Goal: Book appointment/travel/reservation

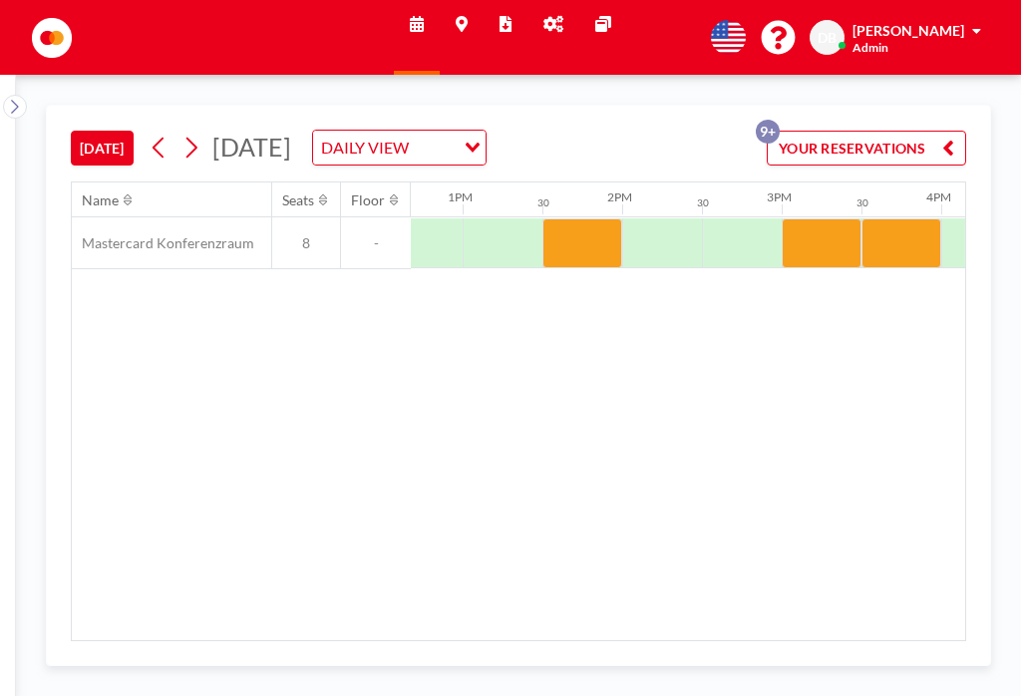
scroll to position [0, 2023]
click at [443, 379] on div "Name Seats Floor 12AM 30 1AM 30 2AM 30 3AM 30 4AM 30 5AM 30 6AM 30 7AM 30 8AM 3…" at bounding box center [519, 412] width 894 height 458
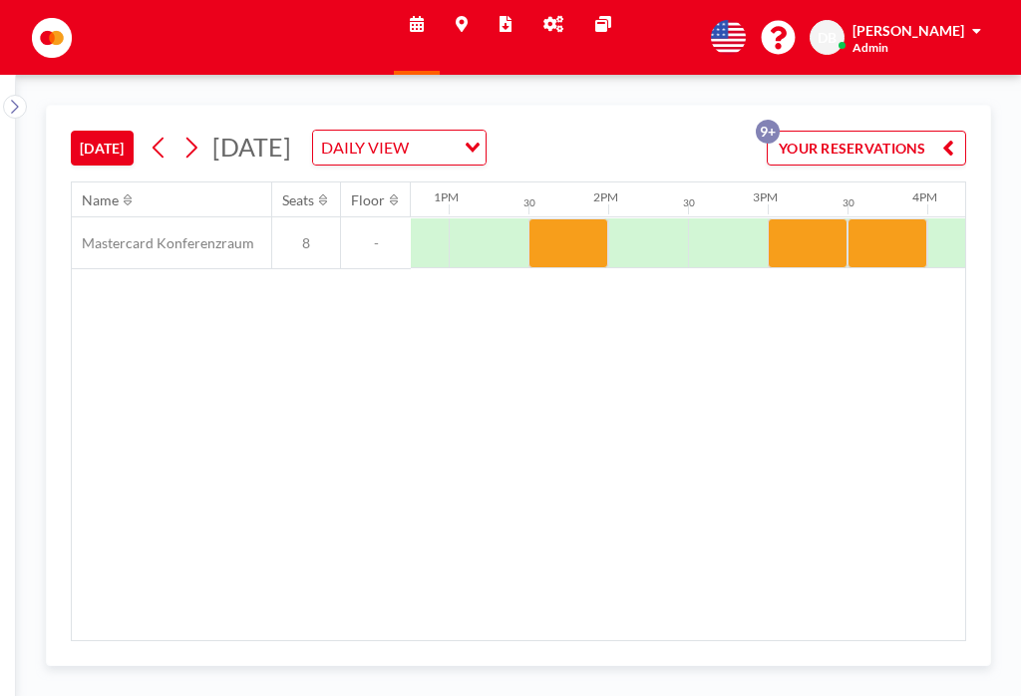
scroll to position [0, 2037]
click at [564, 243] on div at bounding box center [569, 243] width 80 height 50
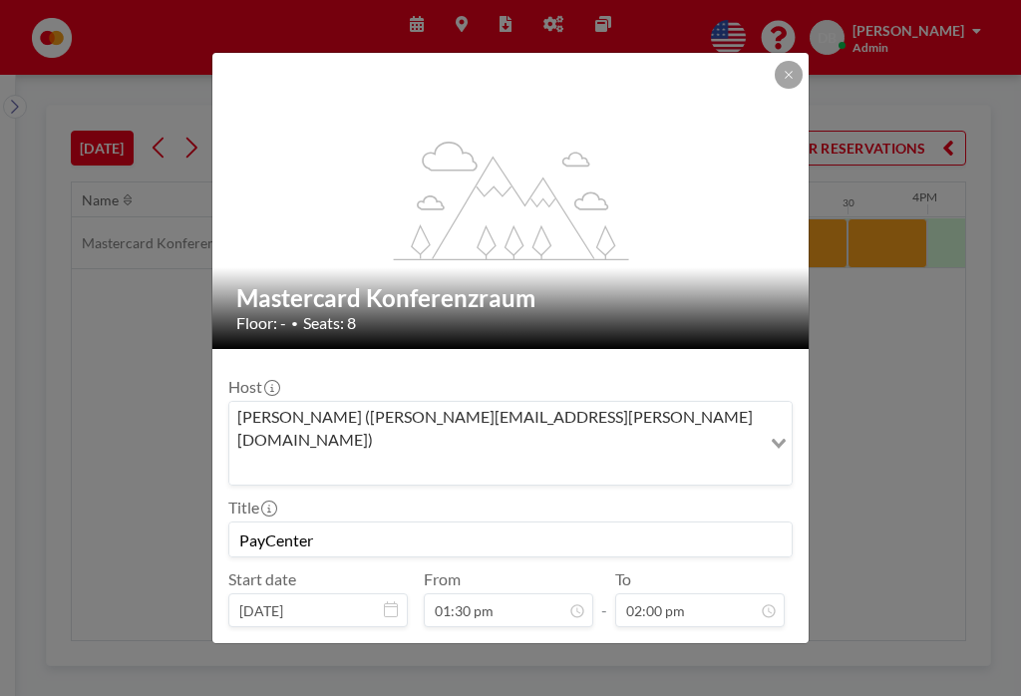
click at [874, 441] on div "flex-grow: 1.2; Mastercard Konferenzraum Floor: - • Seats: 8 Host [PERSON_NAME]…" at bounding box center [510, 348] width 1021 height 696
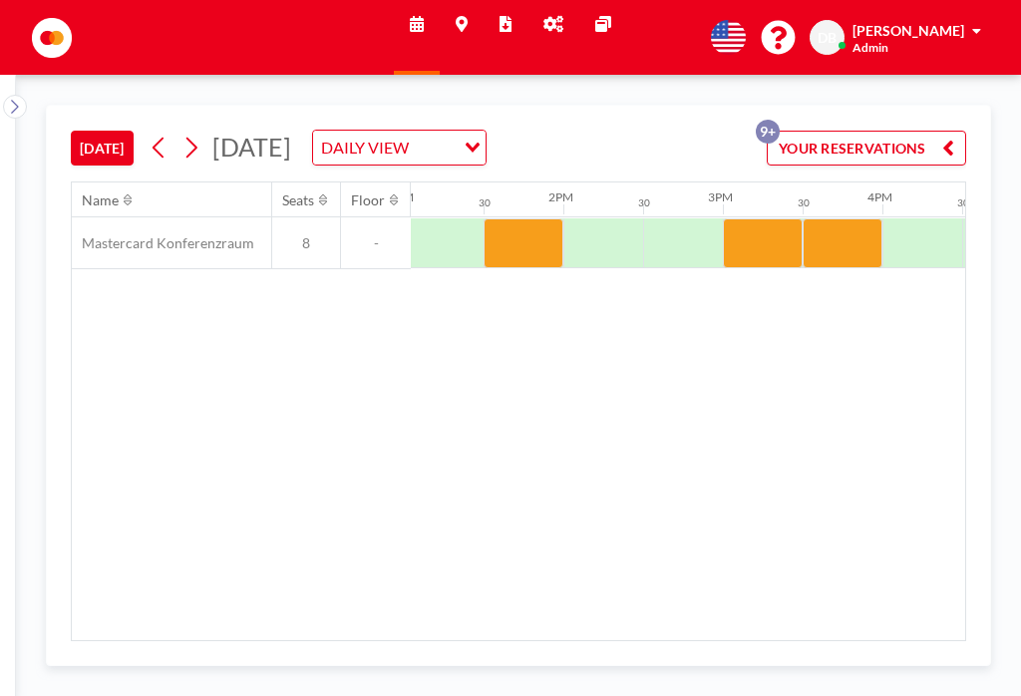
scroll to position [0, 2084]
click at [762, 238] on div at bounding box center [761, 243] width 80 height 50
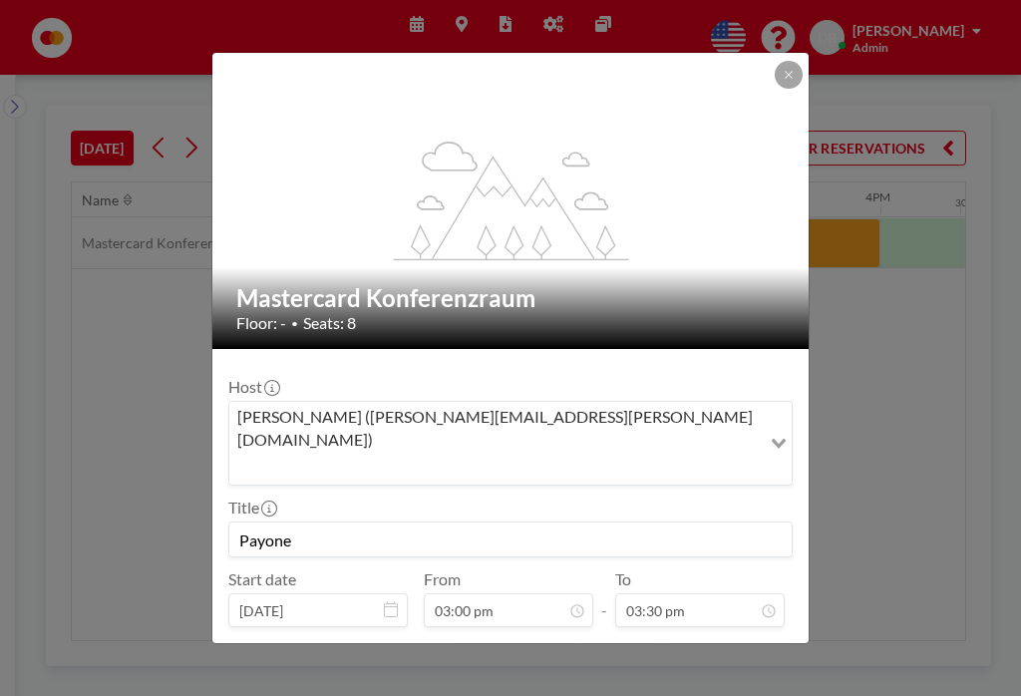
click at [778, 80] on button at bounding box center [789, 75] width 28 height 28
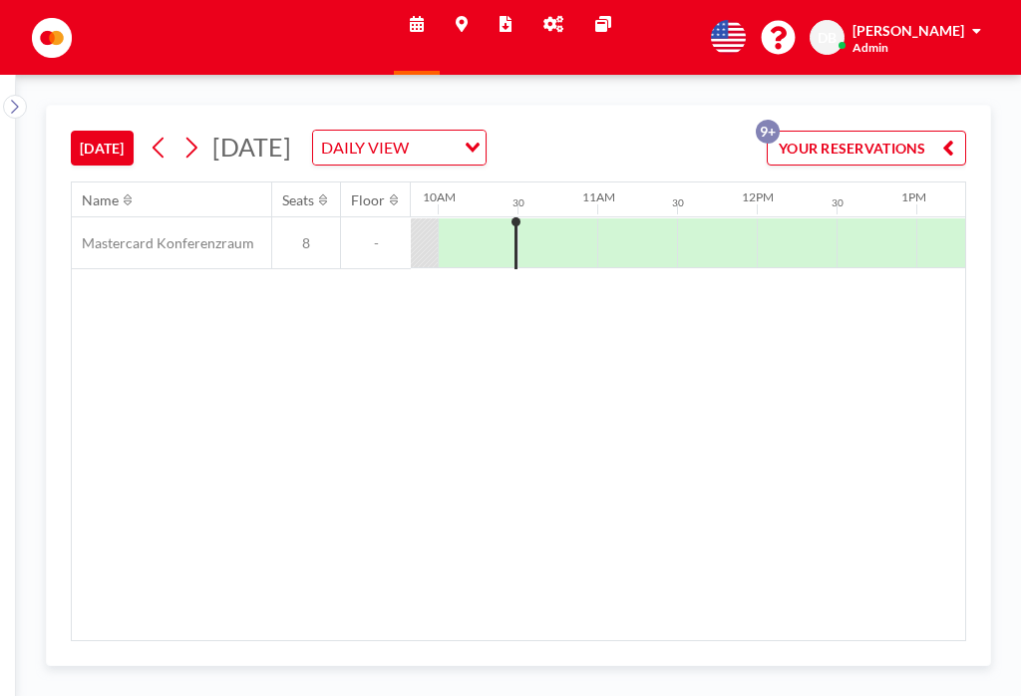
scroll to position [0, 1566]
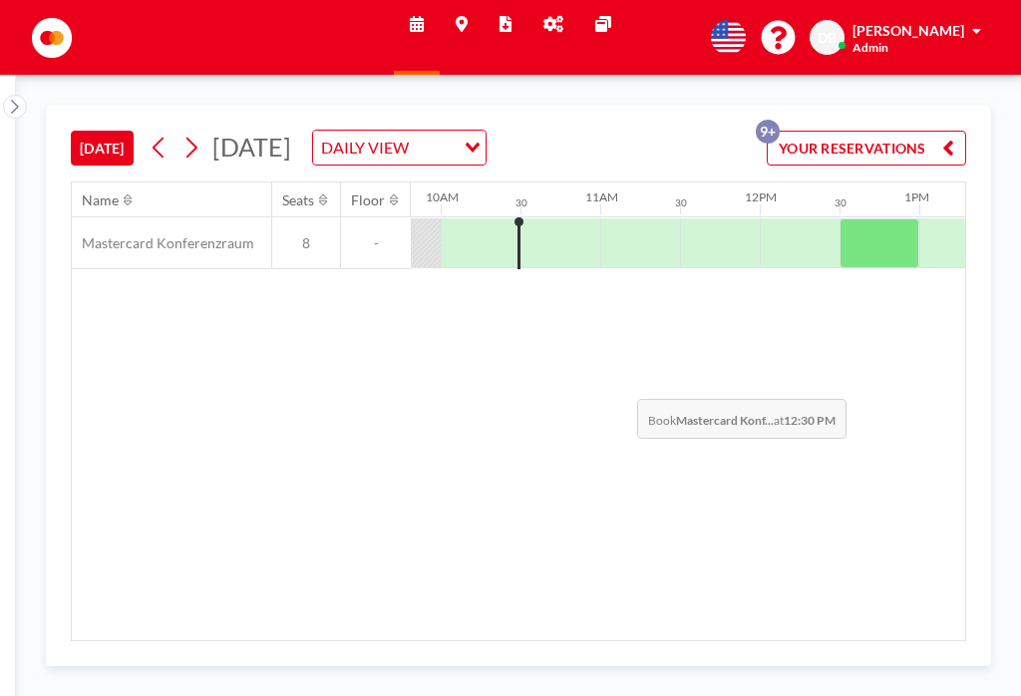
click at [622, 387] on div "Name Seats Floor 12AM 30 1AM 30 2AM 30 3AM 30 4AM 30 5AM 30 6AM 30 7AM 30 8AM 3…" at bounding box center [519, 412] width 894 height 458
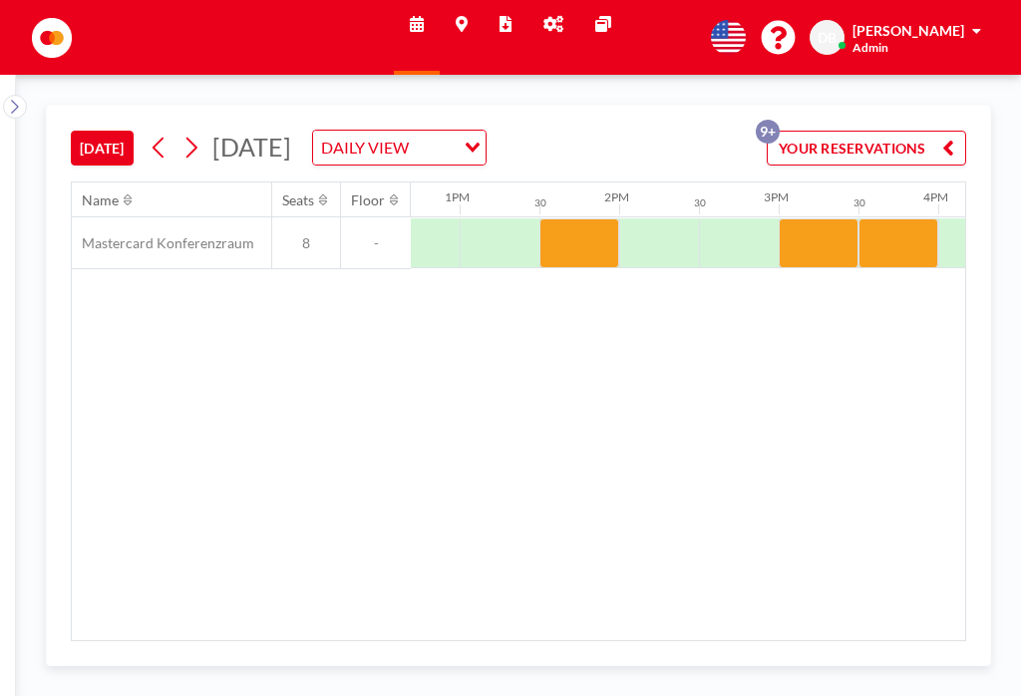
scroll to position [0, 2026]
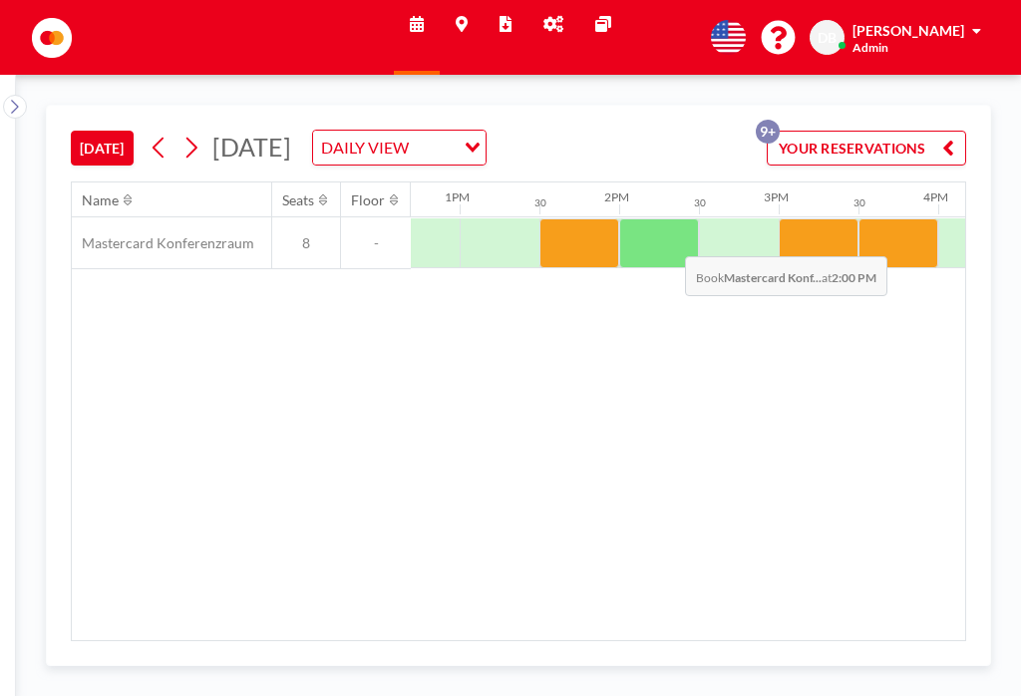
click at [669, 243] on div at bounding box center [659, 243] width 80 height 50
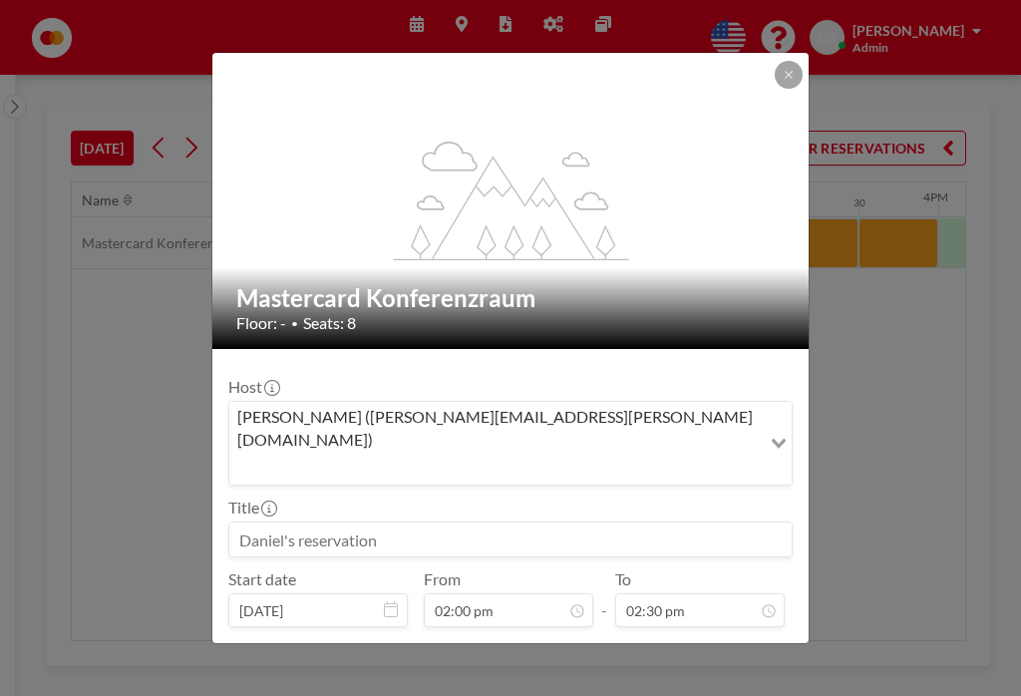
click at [396, 523] on input at bounding box center [510, 540] width 563 height 34
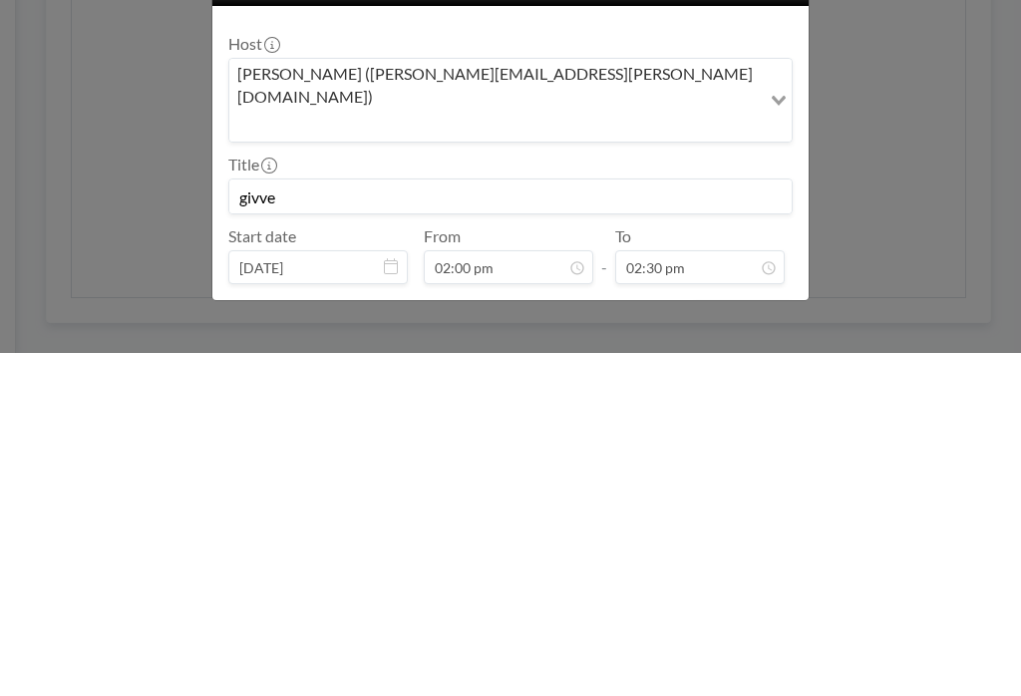
type input "givve"
click at [755, 643] on button "BOOK NOW" at bounding box center [742, 660] width 101 height 35
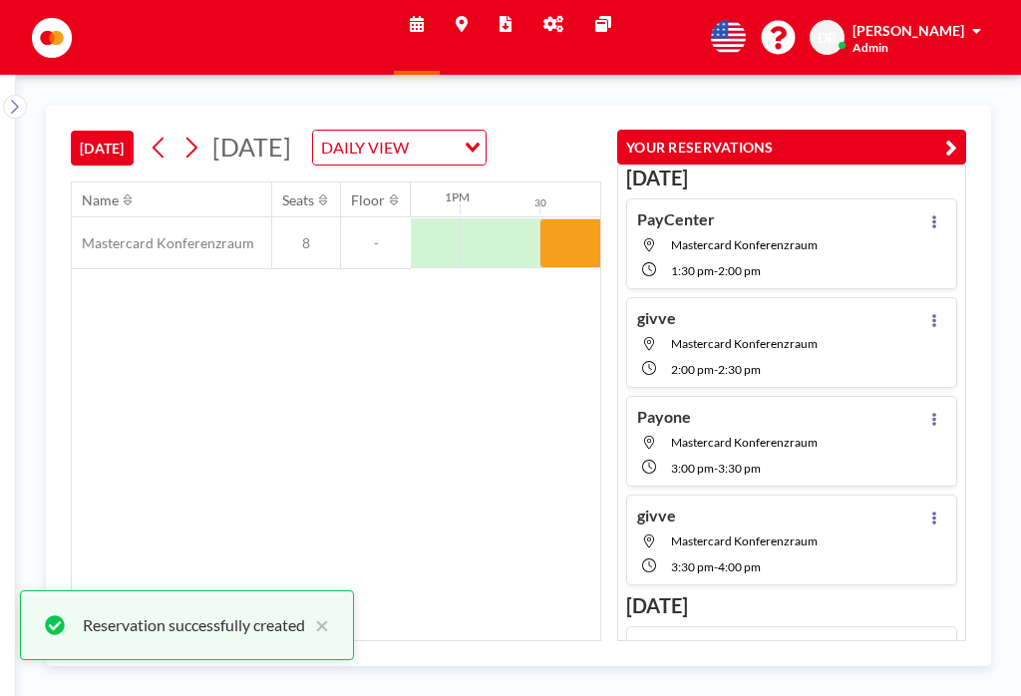
scroll to position [0, 2026]
click at [952, 150] on icon "button" at bounding box center [952, 148] width 12 height 24
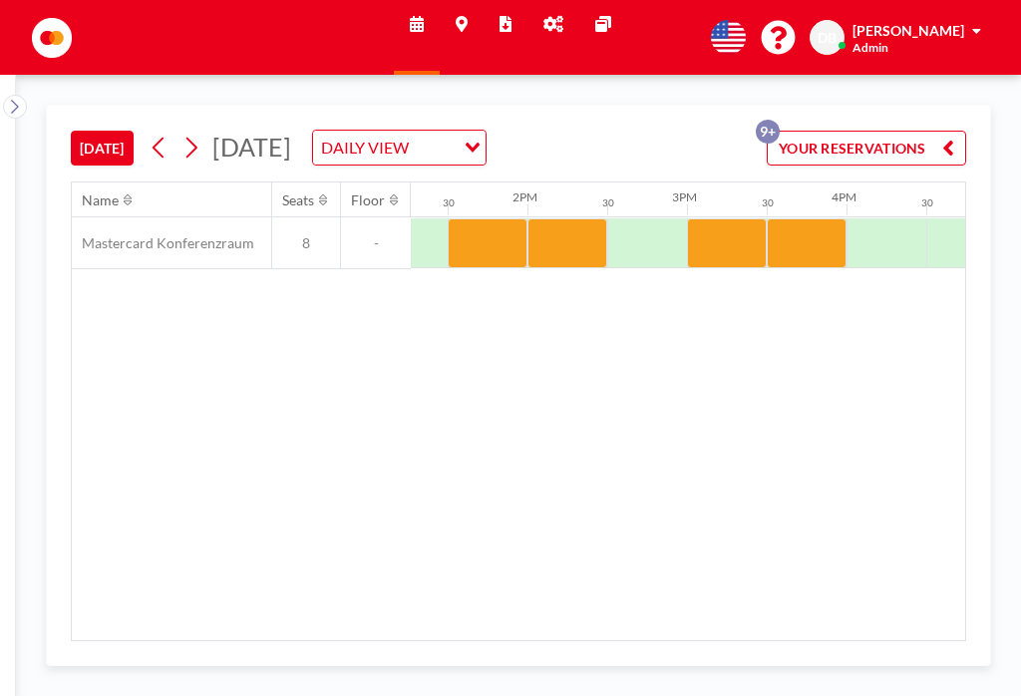
scroll to position [0, 2118]
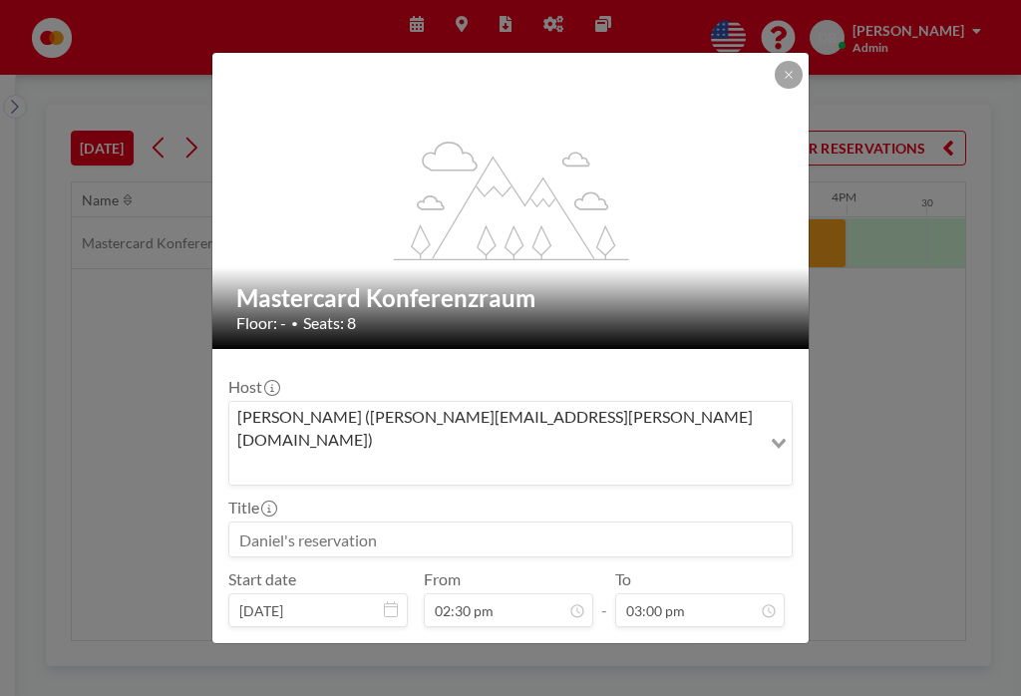
click at [445, 523] on input at bounding box center [510, 540] width 563 height 34
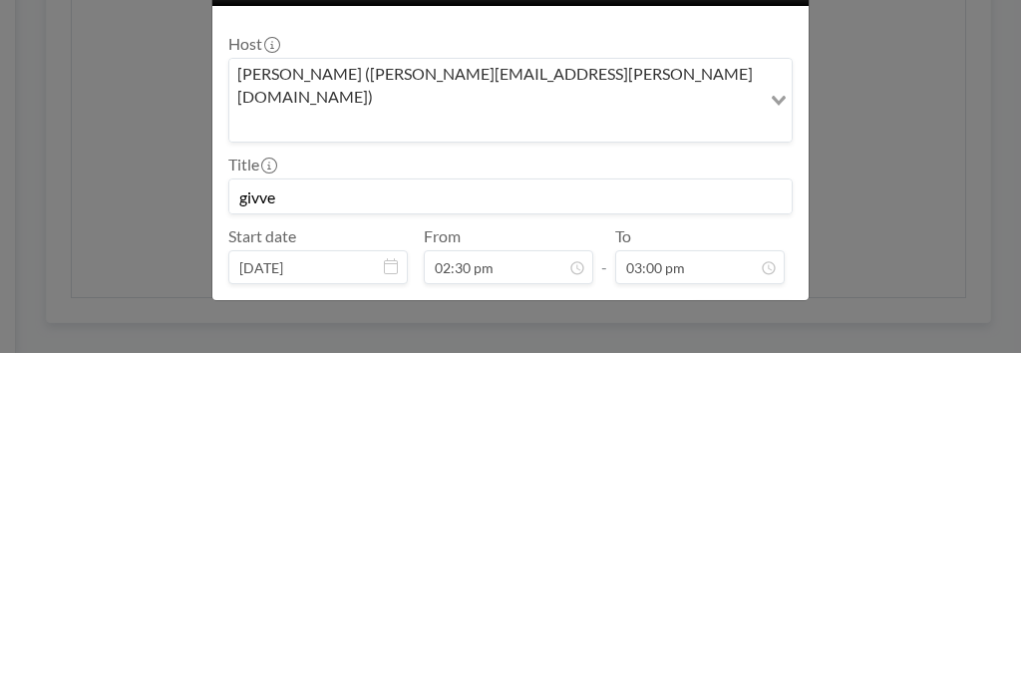
type input "givve"
click at [744, 643] on button "BOOK NOW" at bounding box center [742, 660] width 101 height 35
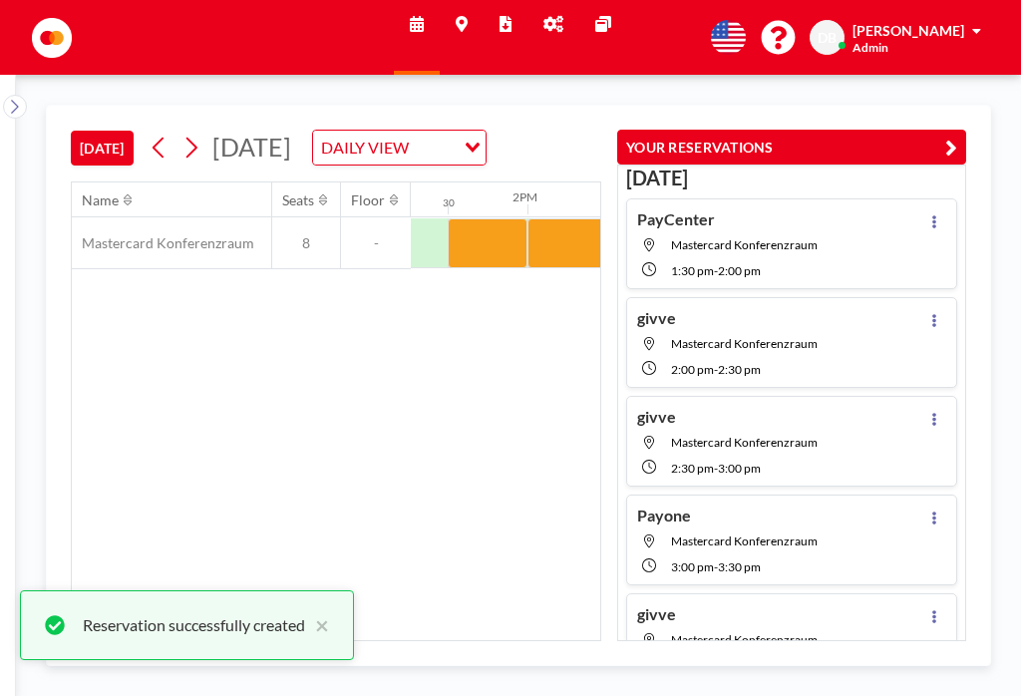
click at [948, 136] on icon "button" at bounding box center [952, 148] width 12 height 24
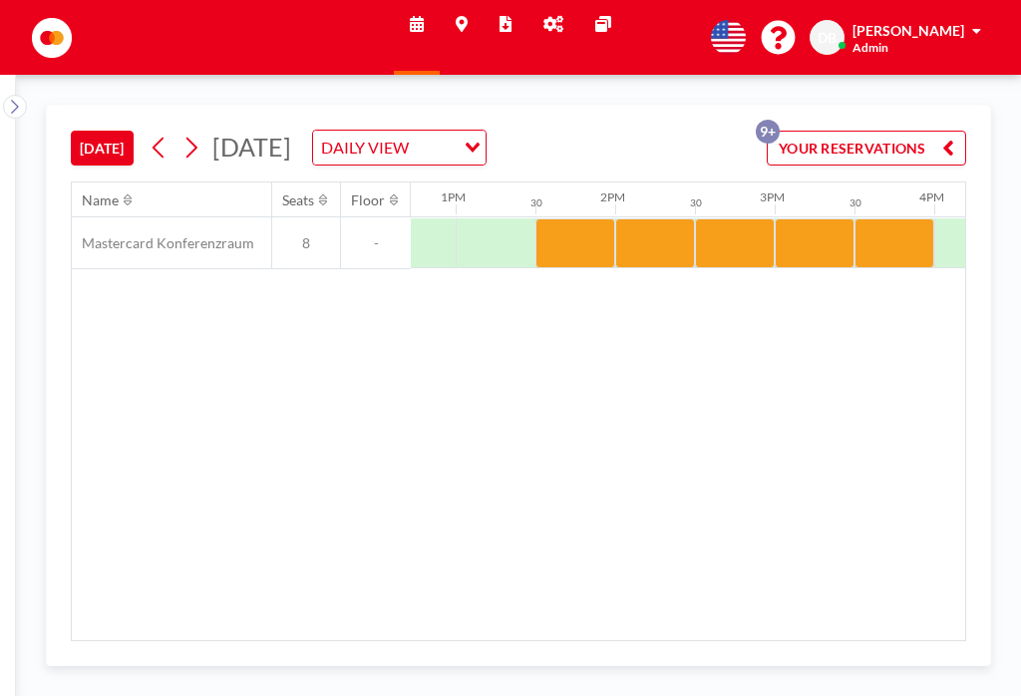
scroll to position [0, 2030]
click at [145, 405] on div "Name Seats Floor 12AM 30 1AM 30 2AM 30 3AM 30 4AM 30 5AM 30 6AM 30 7AM 30 8AM 3…" at bounding box center [519, 412] width 894 height 458
click at [486, 131] on div "Loading..." at bounding box center [470, 146] width 31 height 30
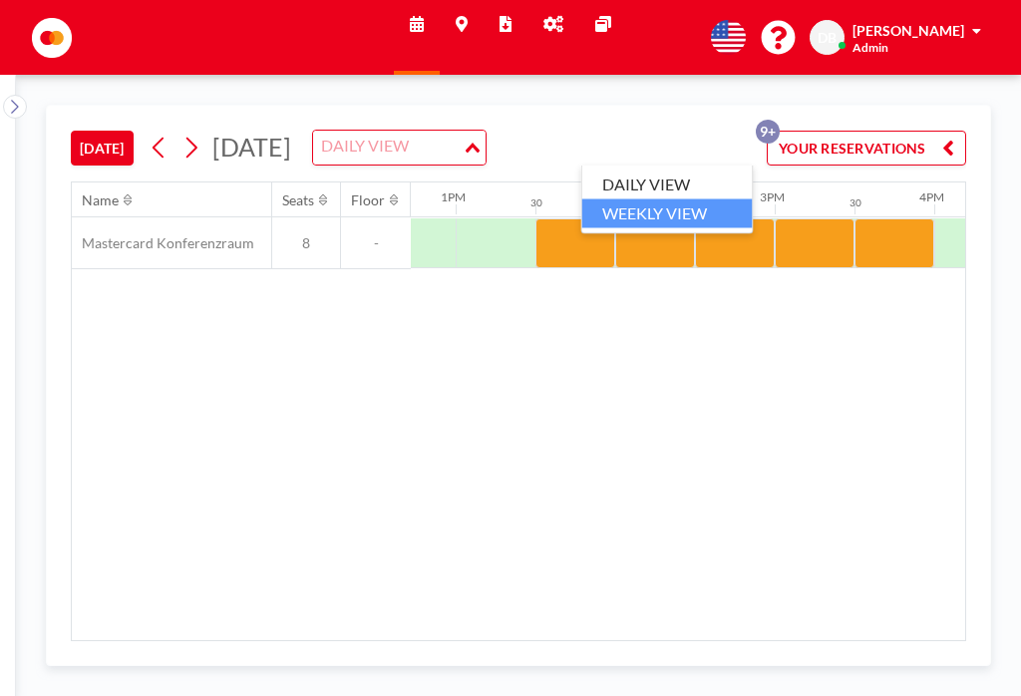
click at [712, 198] on li "WEEKLY VIEW" at bounding box center [668, 212] width 171 height 29
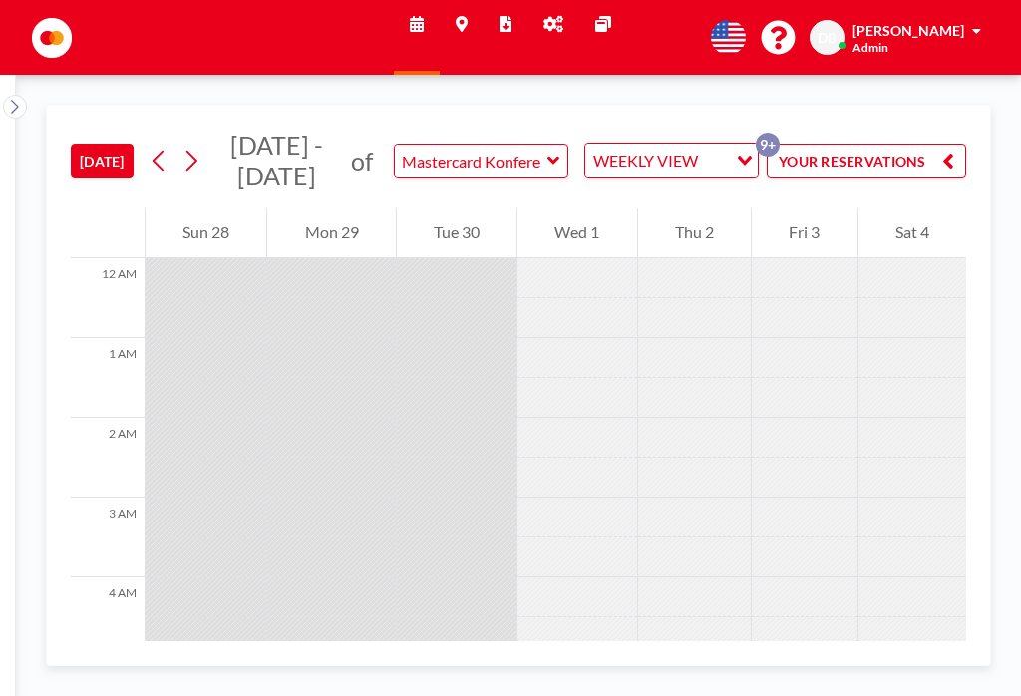
scroll to position [0, 0]
click at [720, 148] on input "Search for option" at bounding box center [714, 161] width 21 height 26
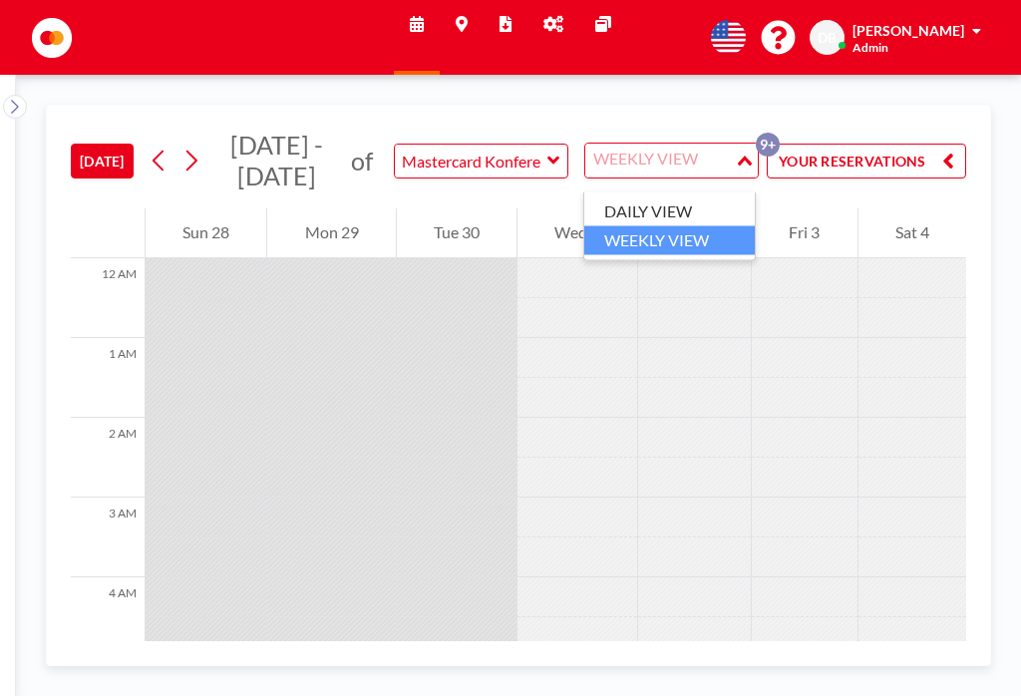
click at [691, 197] on li "DAILY VIEW" at bounding box center [669, 211] width 171 height 29
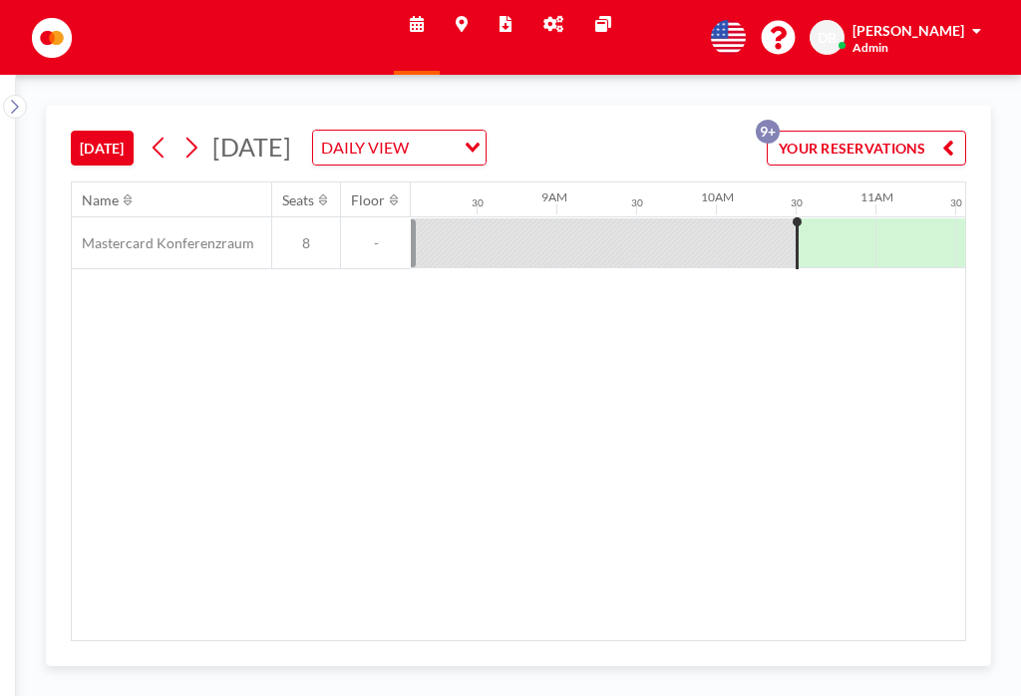
scroll to position [0, 1596]
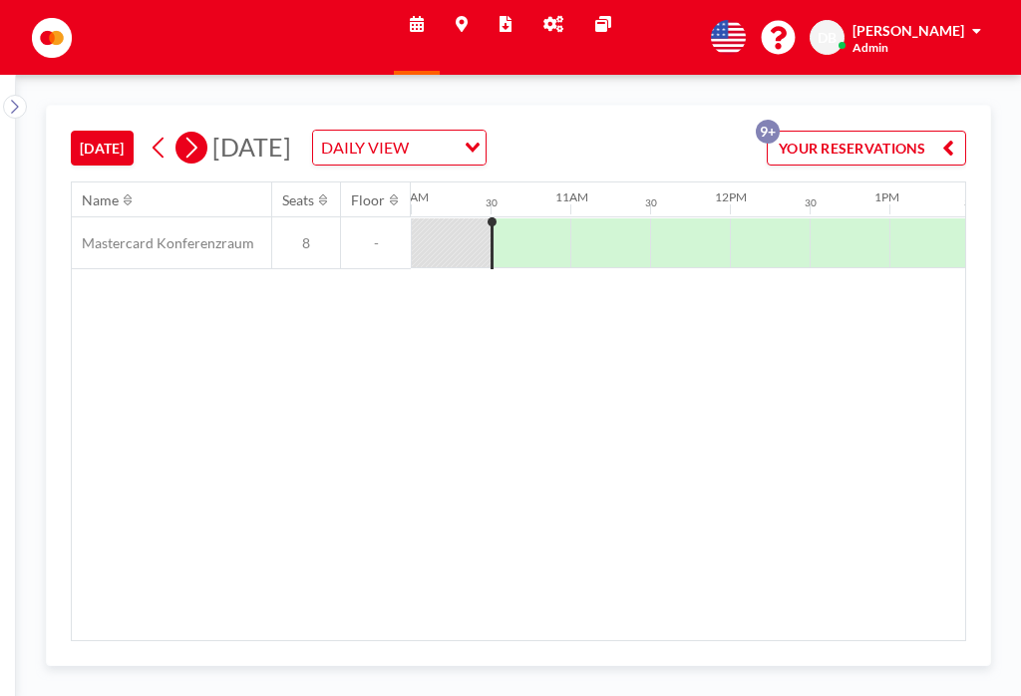
click at [200, 133] on icon at bounding box center [191, 148] width 19 height 30
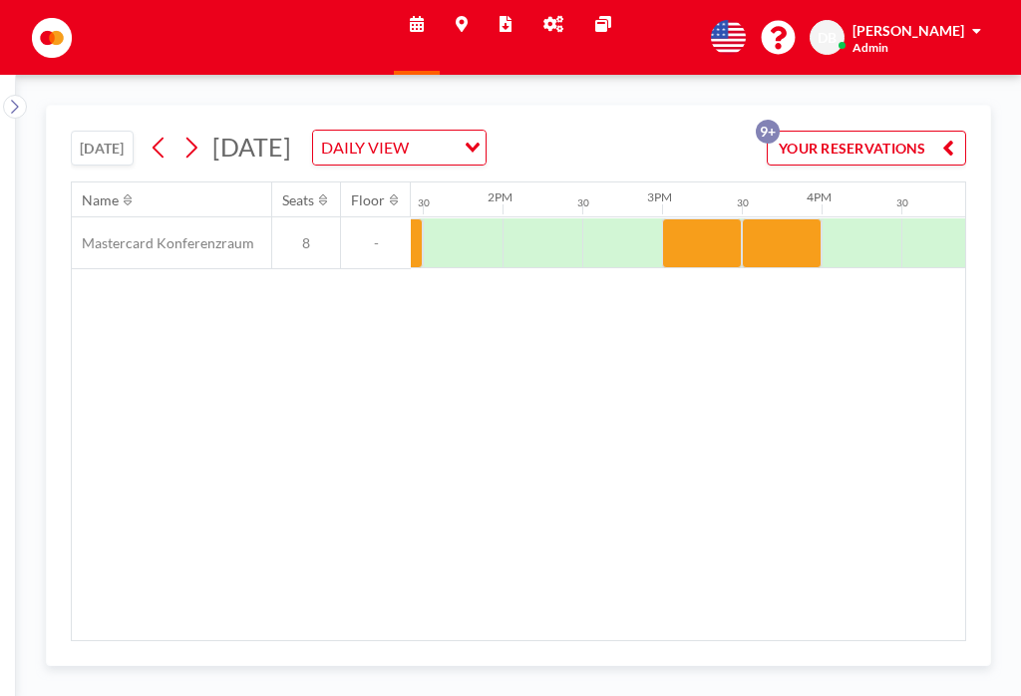
scroll to position [0, 2146]
click at [686, 218] on div at bounding box center [698, 243] width 80 height 50
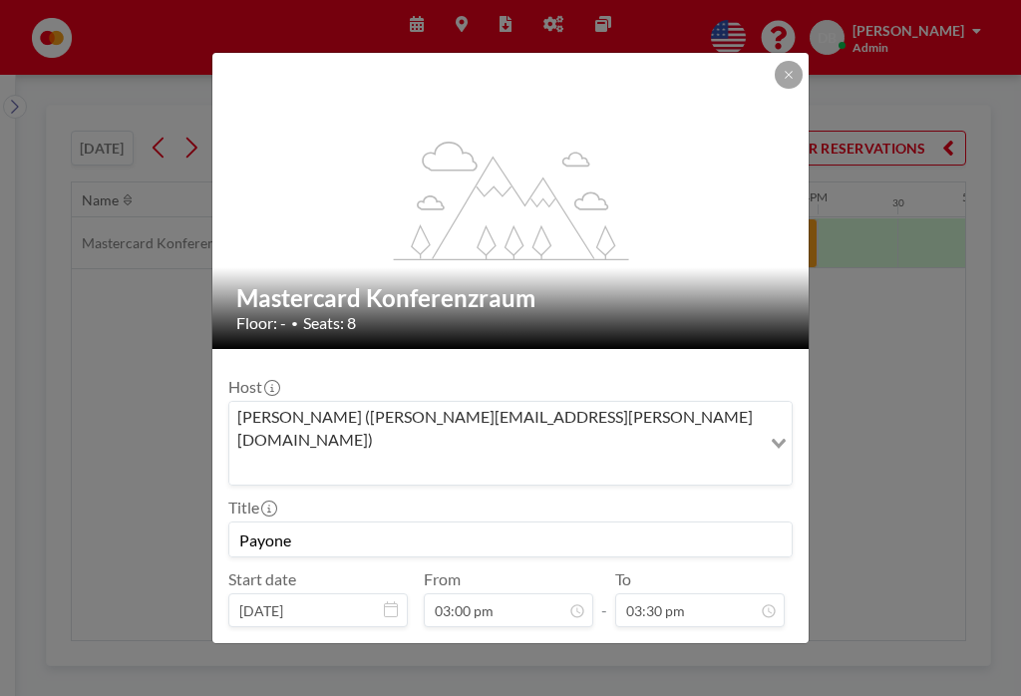
click at [787, 61] on button at bounding box center [789, 75] width 28 height 28
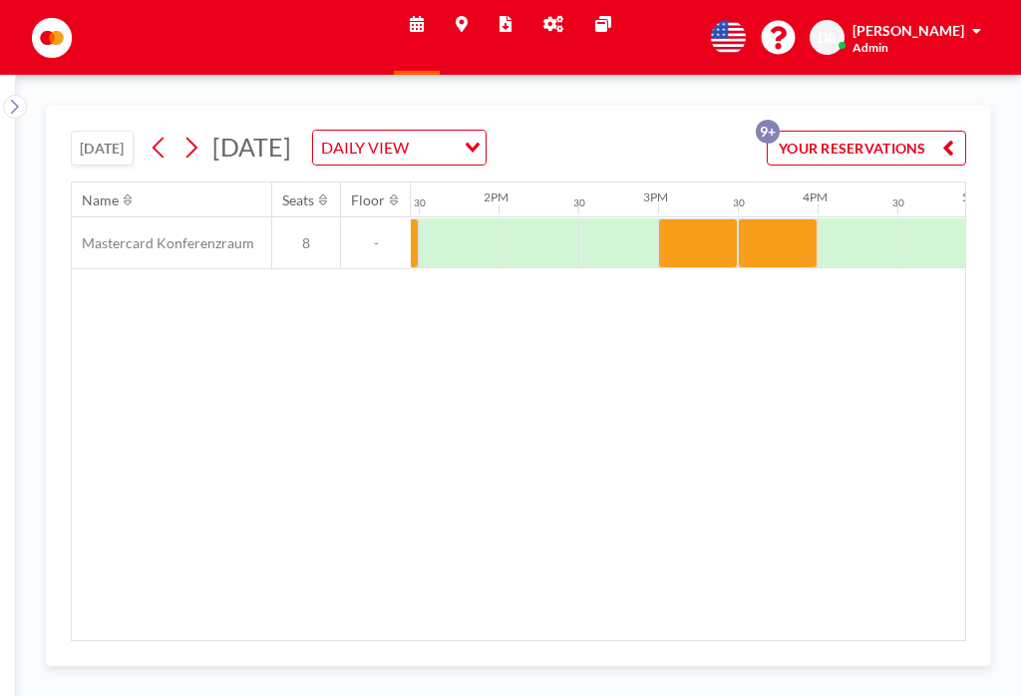
click at [770, 218] on div at bounding box center [778, 243] width 80 height 50
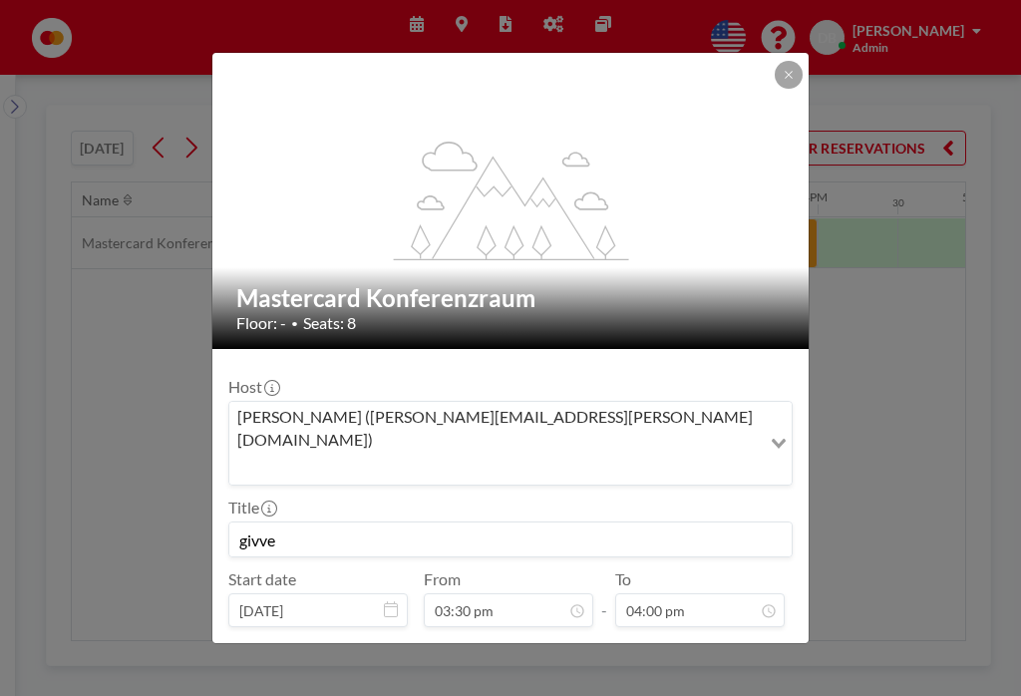
click at [777, 61] on button at bounding box center [789, 75] width 28 height 28
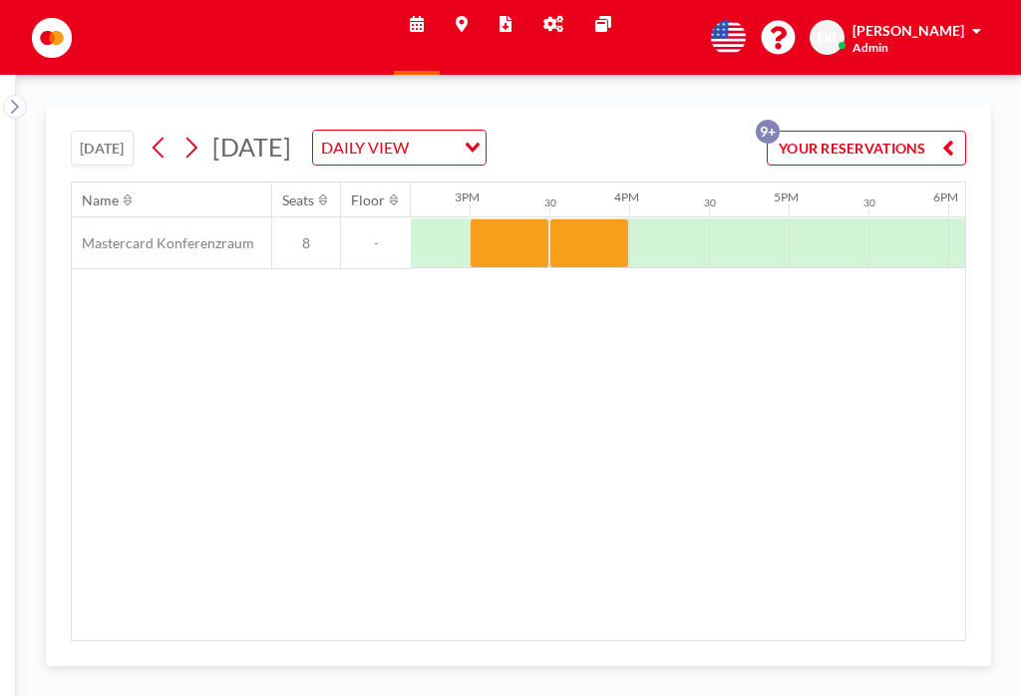
scroll to position [0, 2336]
click at [200, 133] on icon at bounding box center [191, 148] width 19 height 30
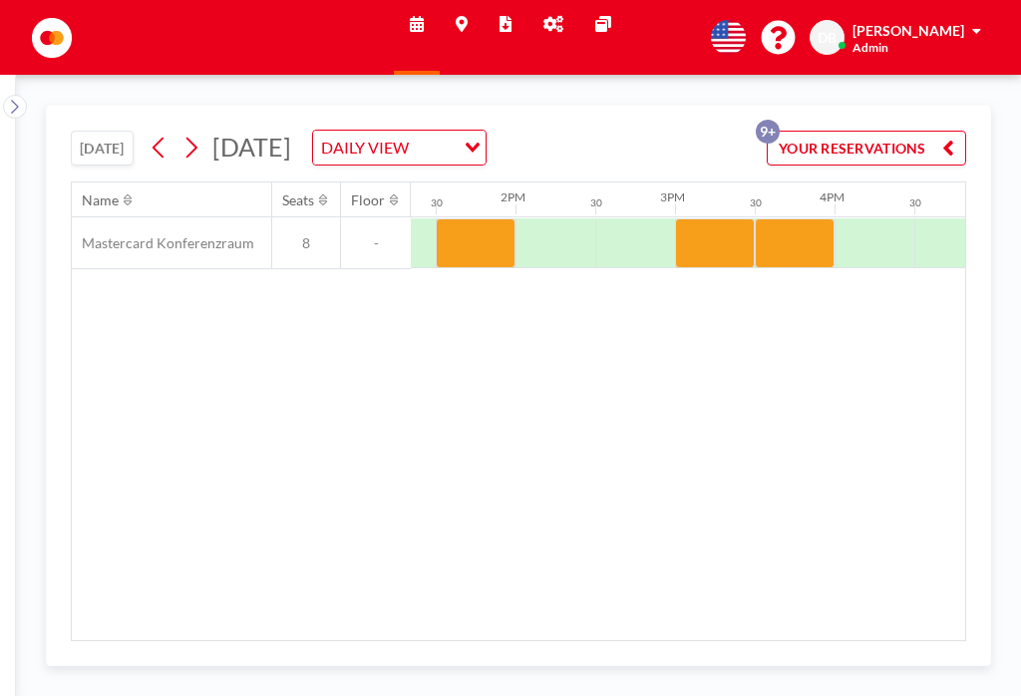
scroll to position [0, 2130]
click at [785, 218] on div at bounding box center [795, 243] width 80 height 50
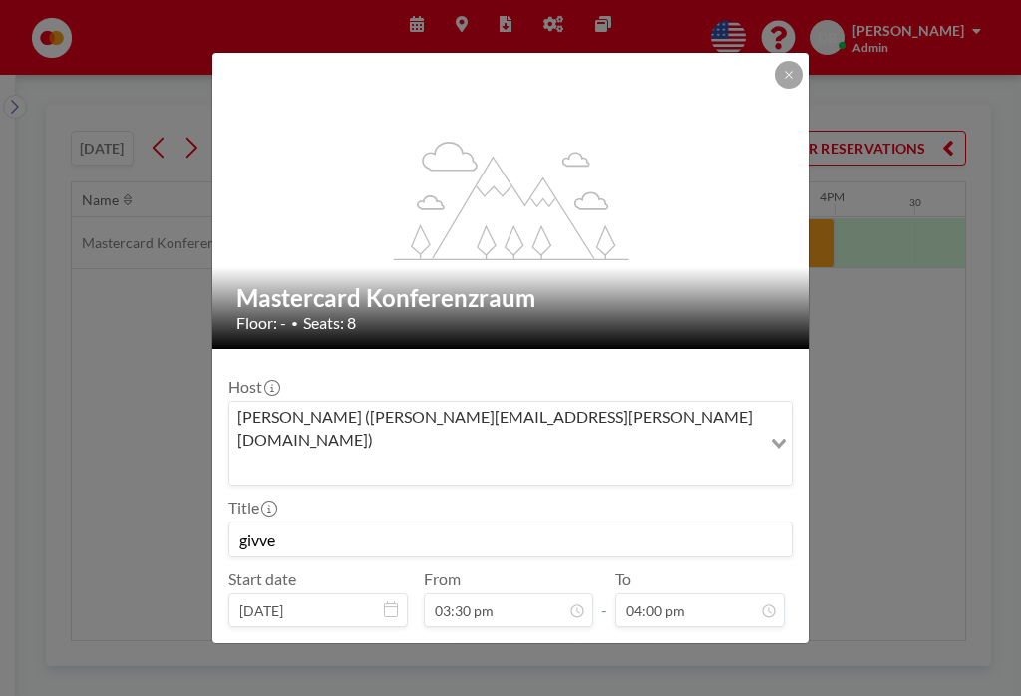
click at [615, 643] on button "REMOVE" at bounding box center [620, 660] width 79 height 35
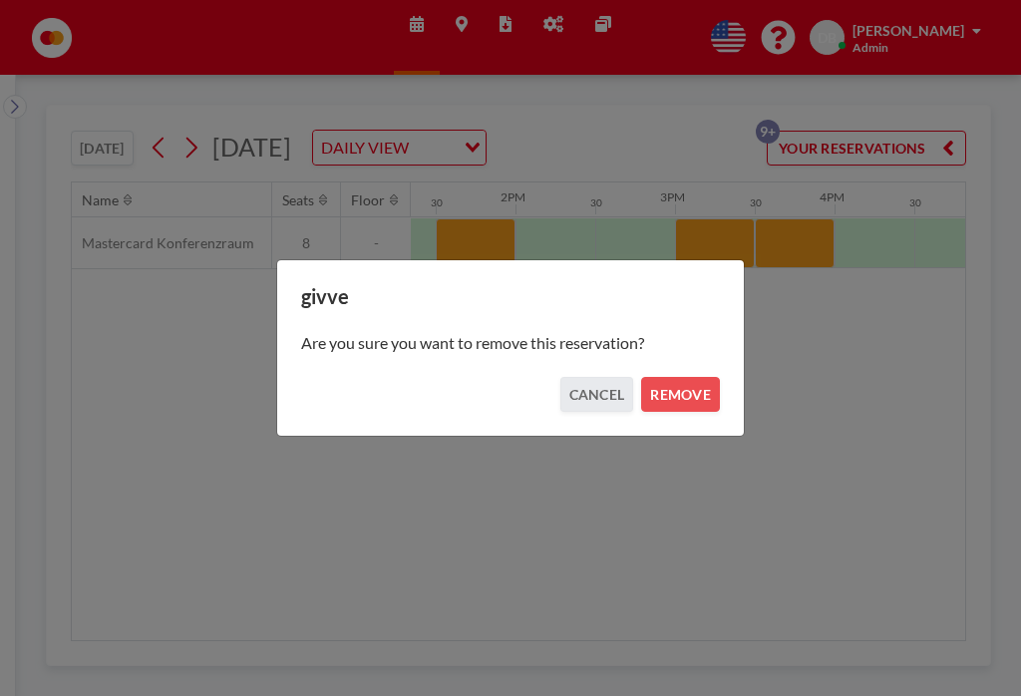
click at [682, 386] on button "REMOVE" at bounding box center [680, 394] width 79 height 35
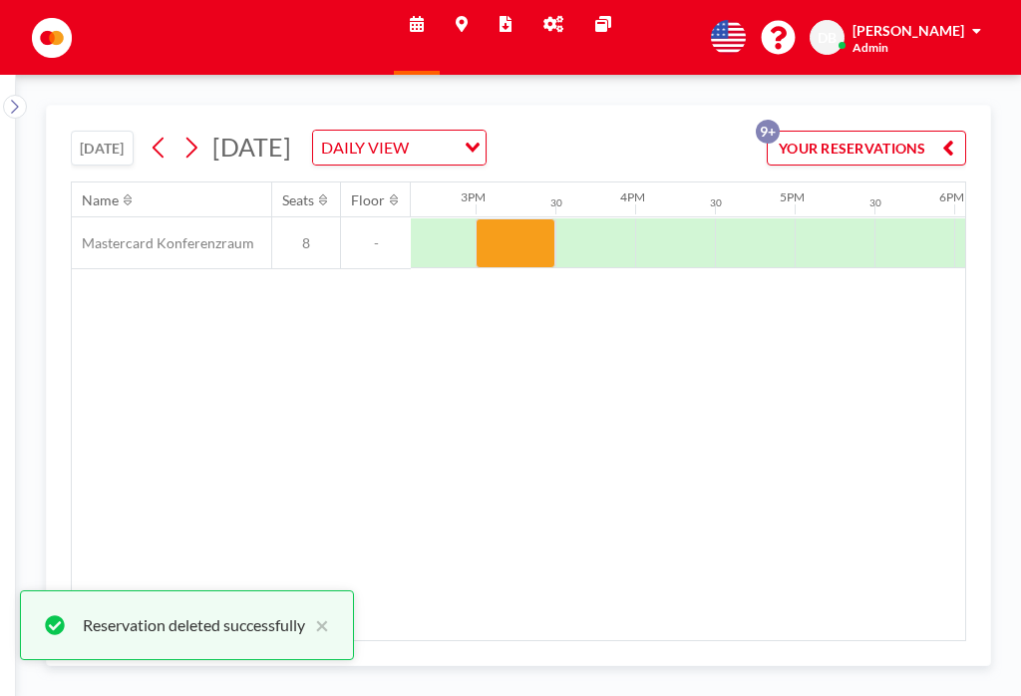
scroll to position [0, 2337]
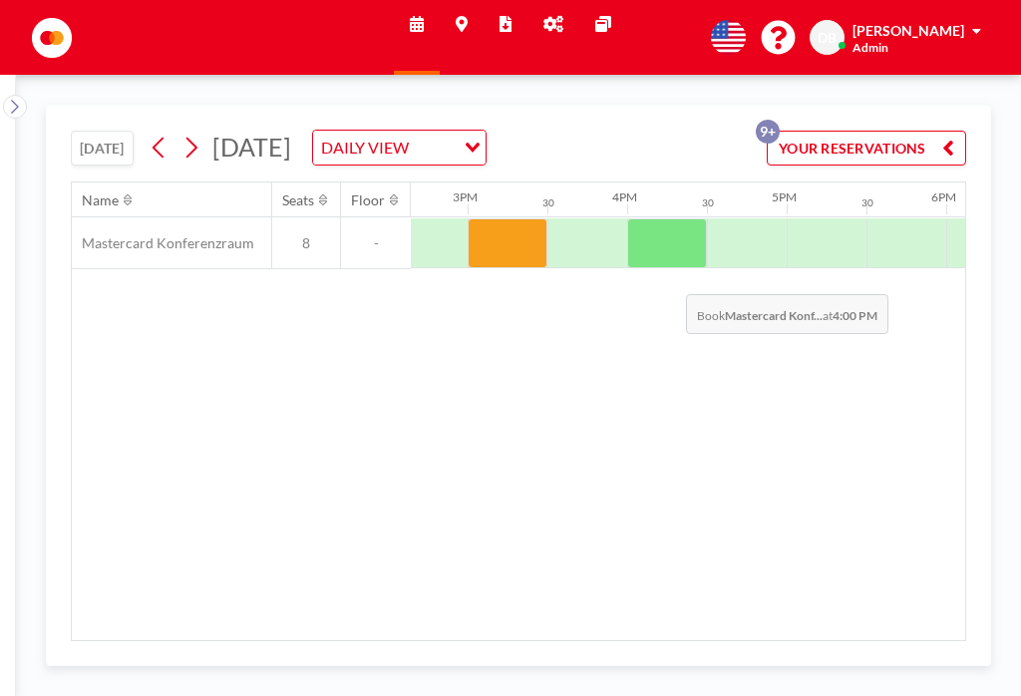
click at [670, 221] on div at bounding box center [667, 243] width 80 height 50
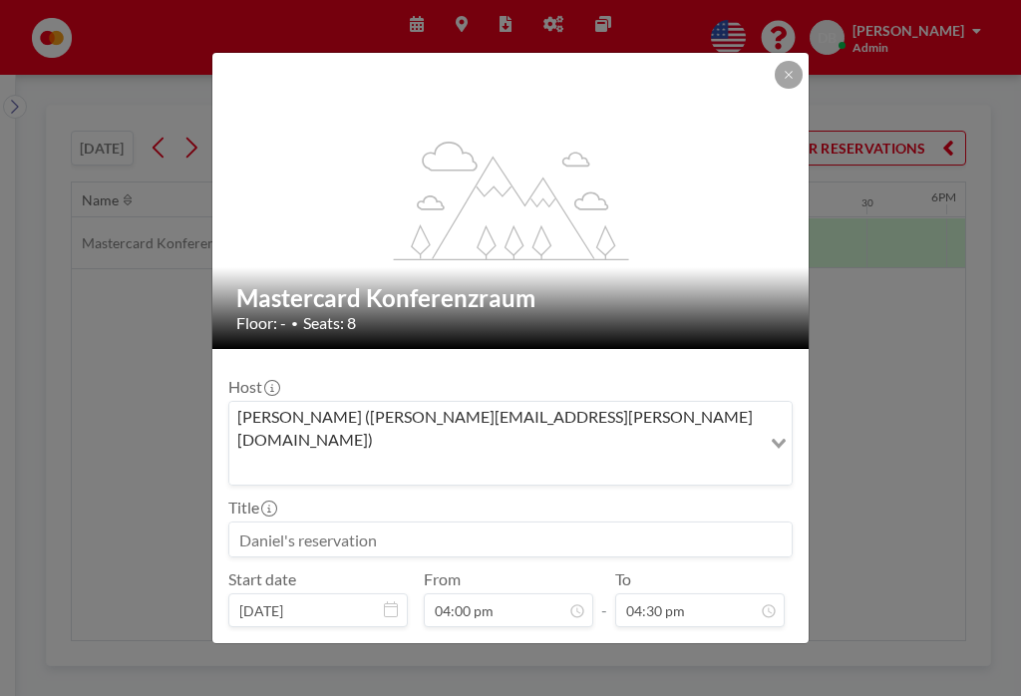
click at [436, 523] on input at bounding box center [510, 540] width 563 height 34
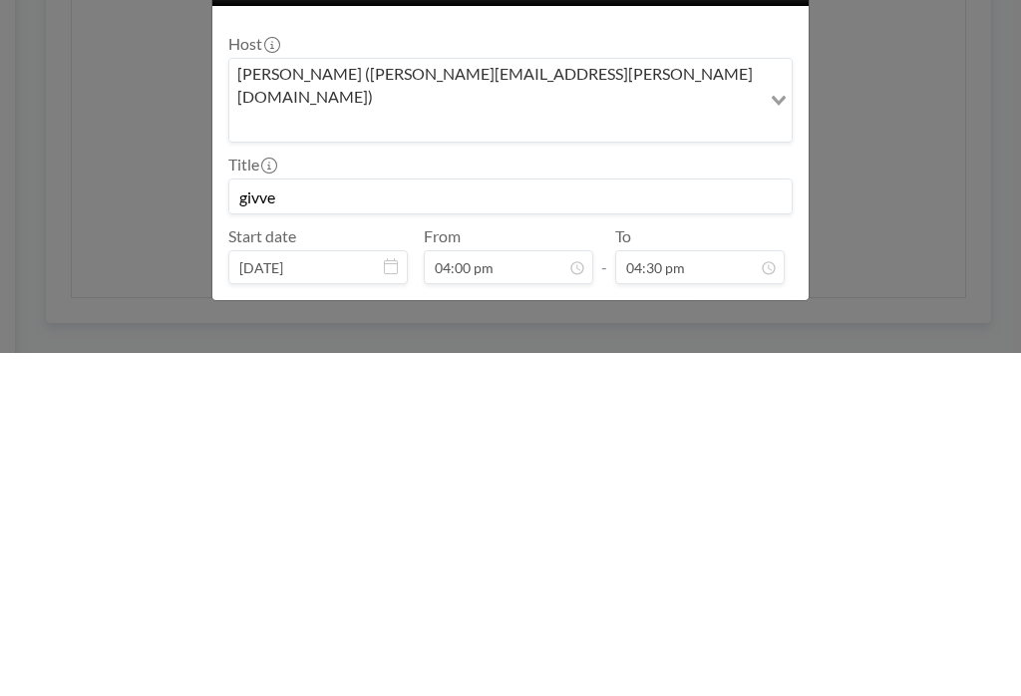
type input "givve"
click at [751, 643] on button "BOOK NOW" at bounding box center [742, 660] width 101 height 35
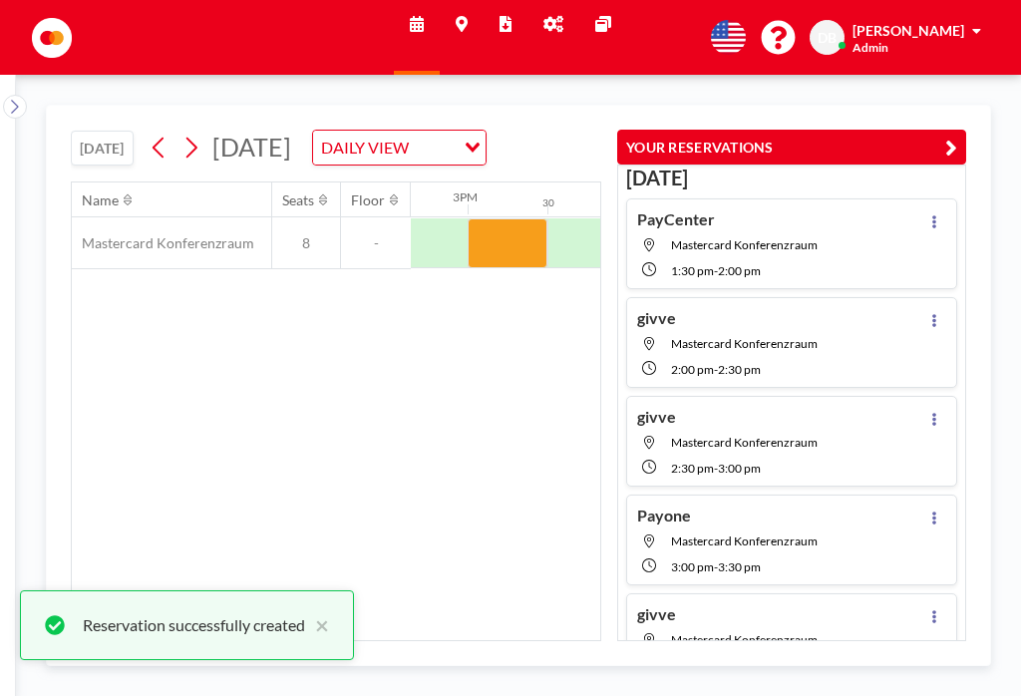
click at [947, 136] on icon "button" at bounding box center [952, 148] width 12 height 24
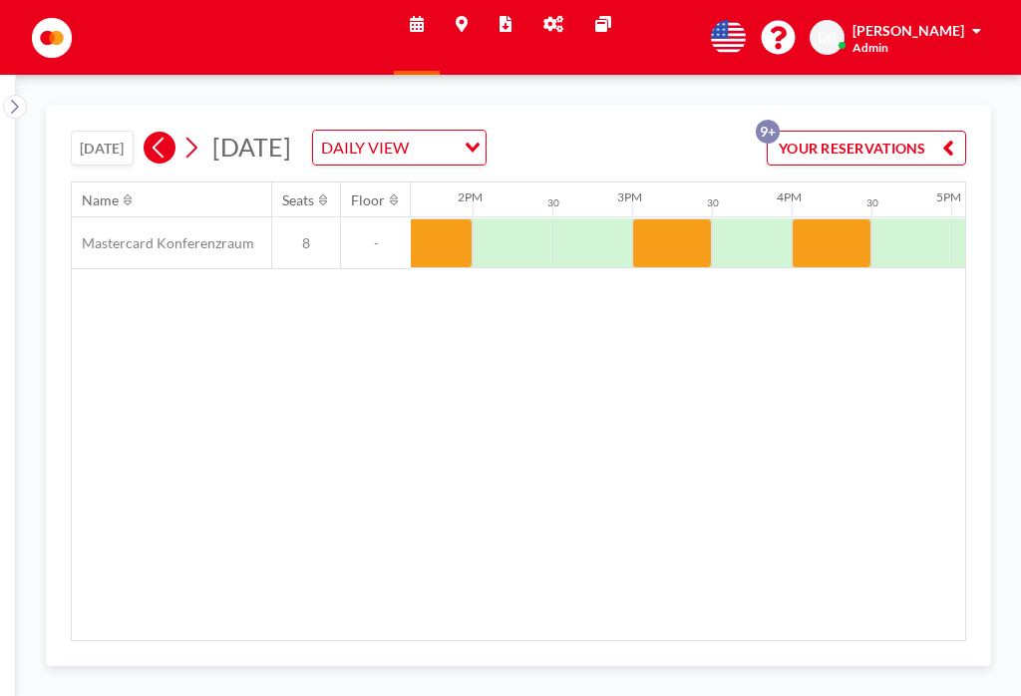
click at [152, 132] on button at bounding box center [160, 148] width 32 height 32
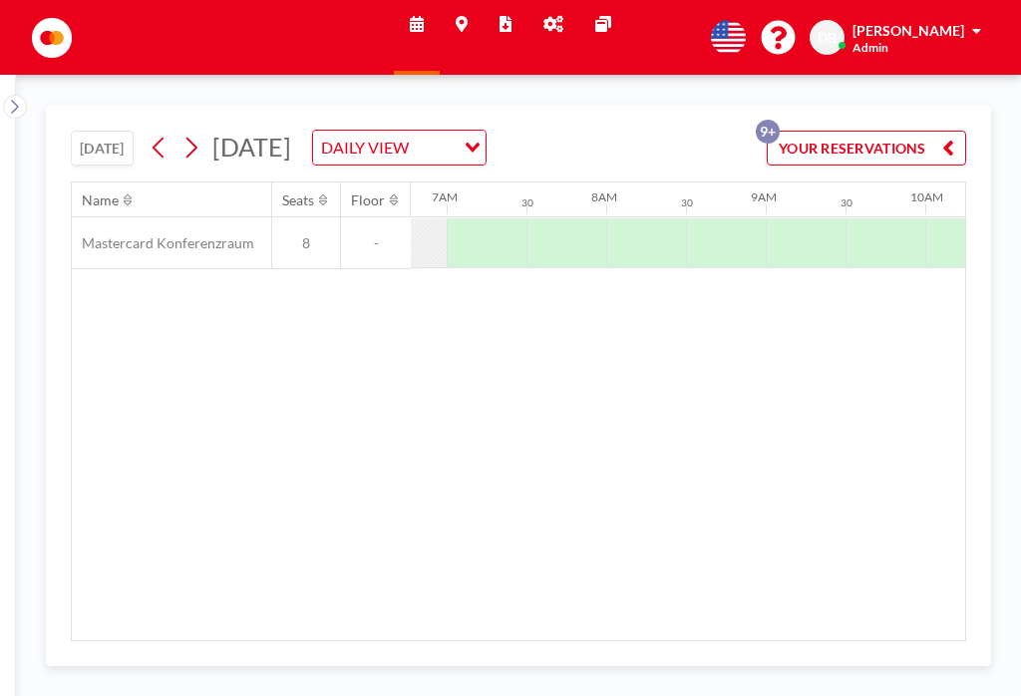
scroll to position [0, 1197]
click at [200, 133] on icon at bounding box center [191, 148] width 19 height 30
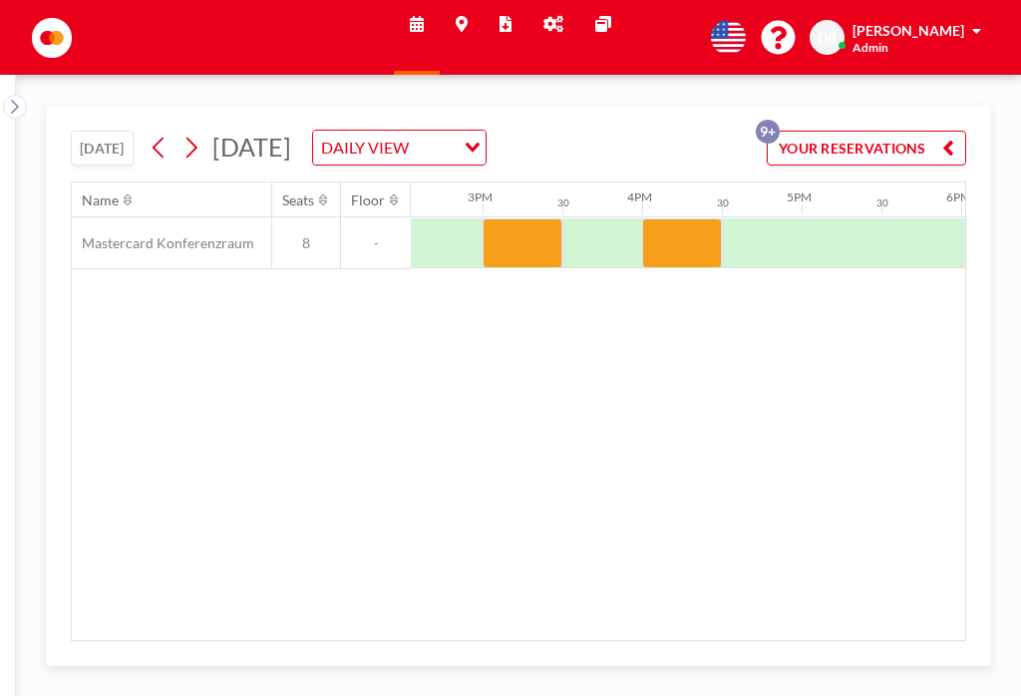
scroll to position [0, 2323]
click at [163, 133] on icon at bounding box center [159, 148] width 19 height 30
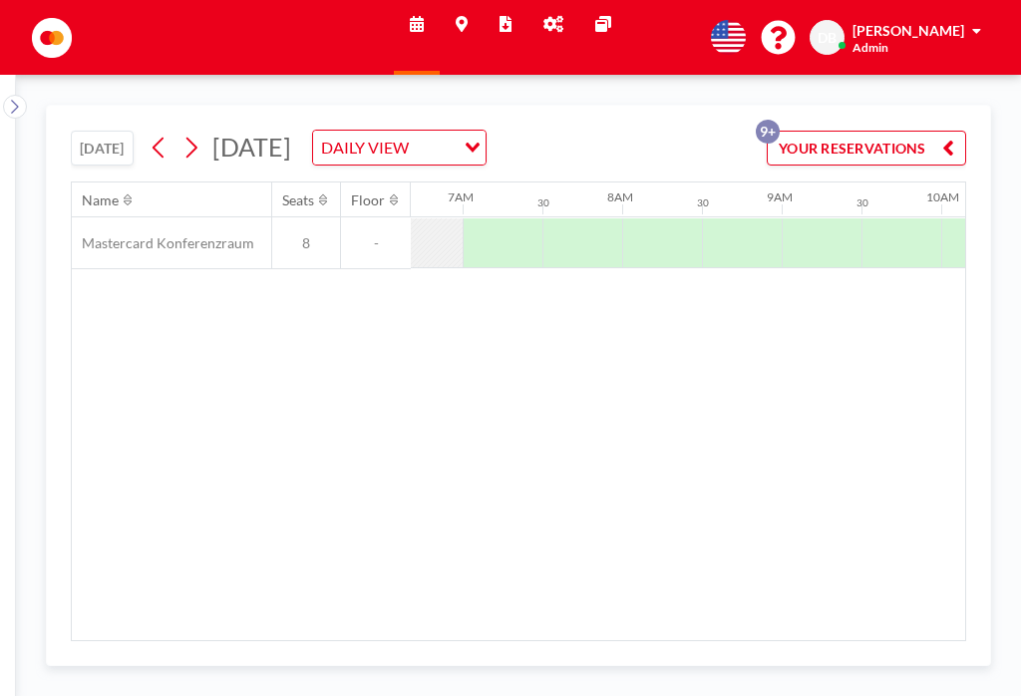
scroll to position [0, 1197]
click at [169, 133] on icon at bounding box center [159, 148] width 19 height 30
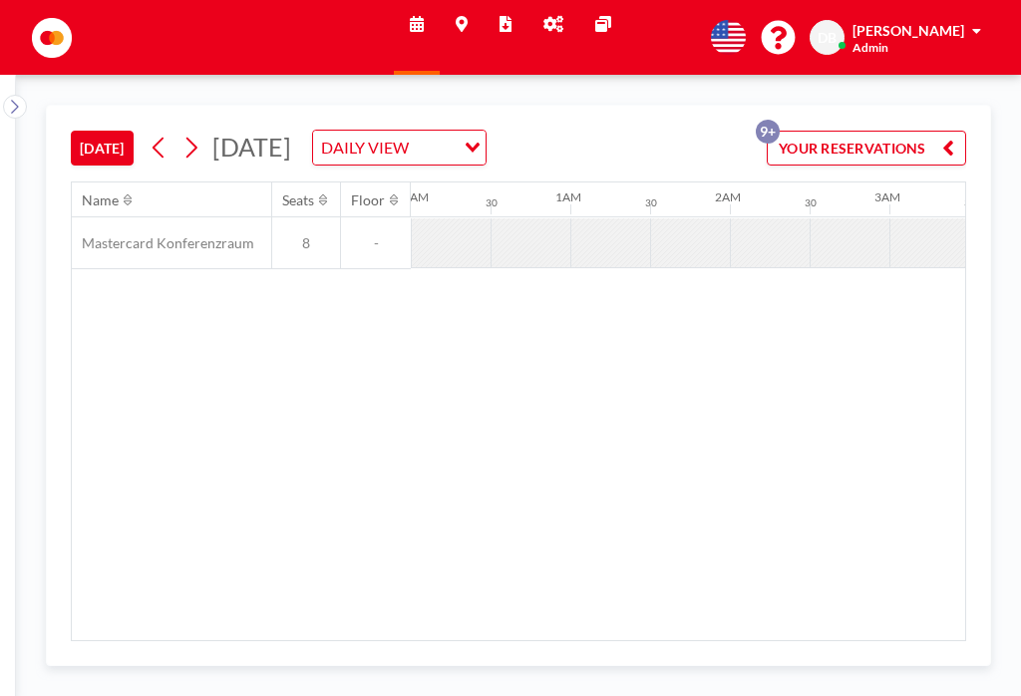
scroll to position [0, 1596]
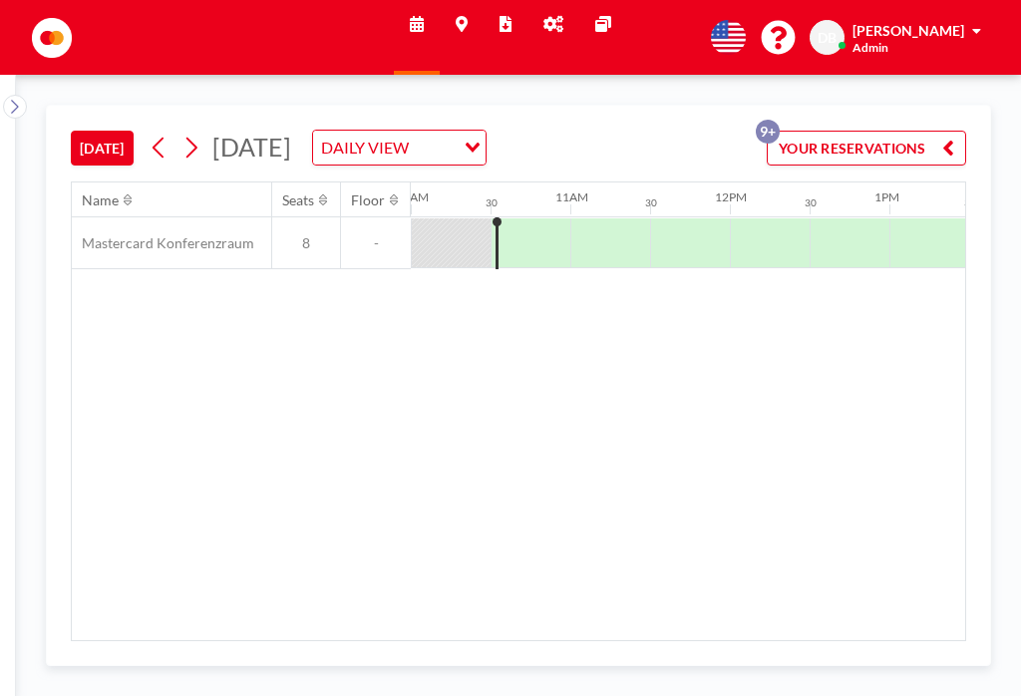
click at [169, 133] on icon at bounding box center [159, 148] width 19 height 30
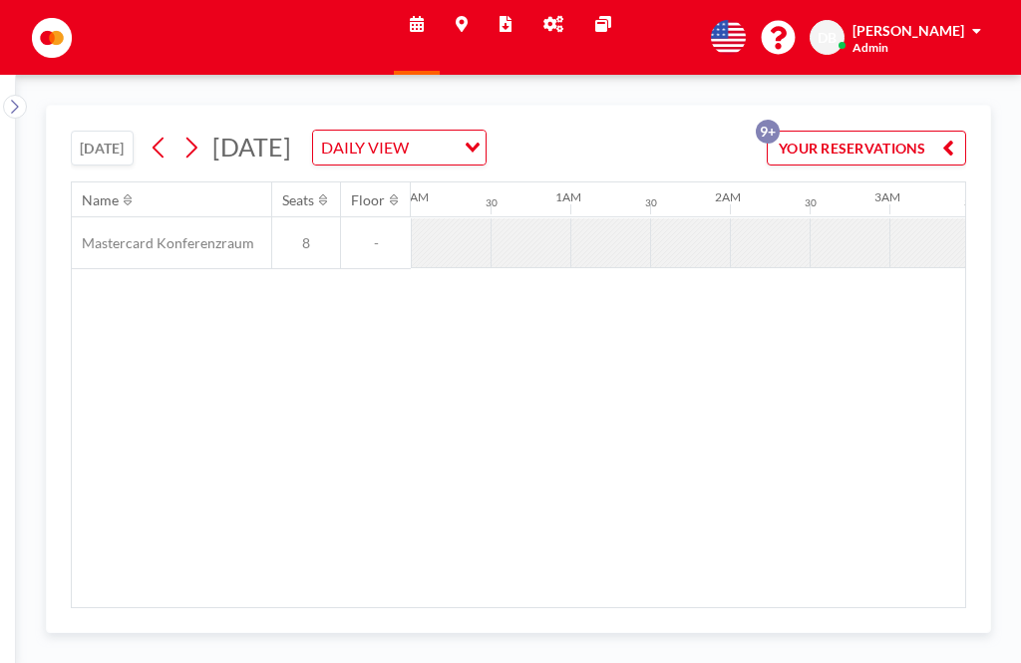
scroll to position [0, 0]
click at [176, 132] on button at bounding box center [160, 148] width 32 height 32
click at [200, 133] on icon at bounding box center [191, 148] width 19 height 30
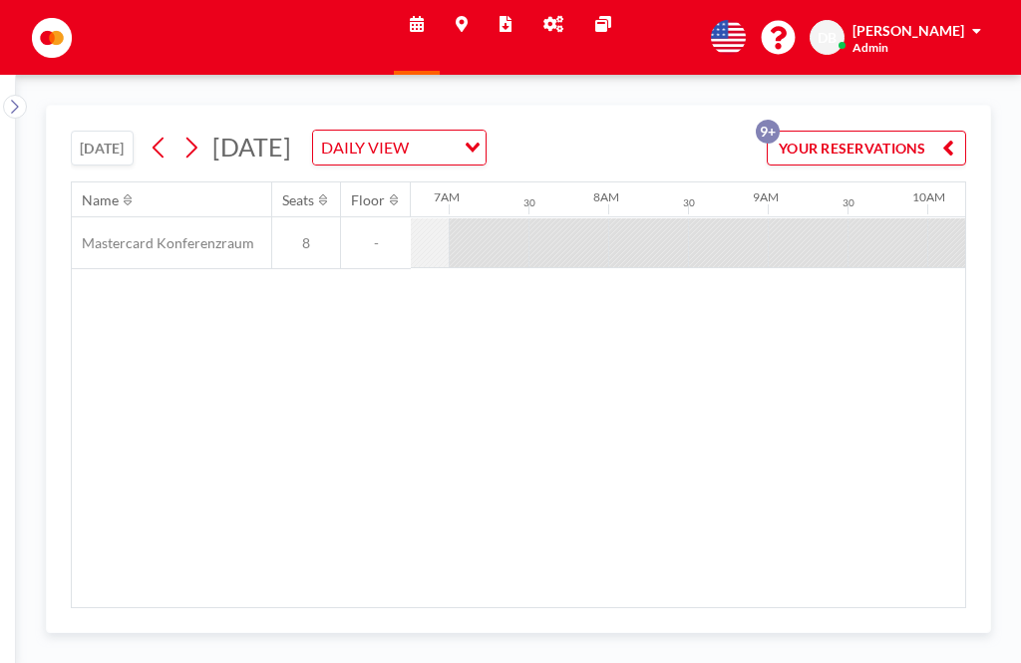
click at [207, 132] on button at bounding box center [192, 148] width 32 height 32
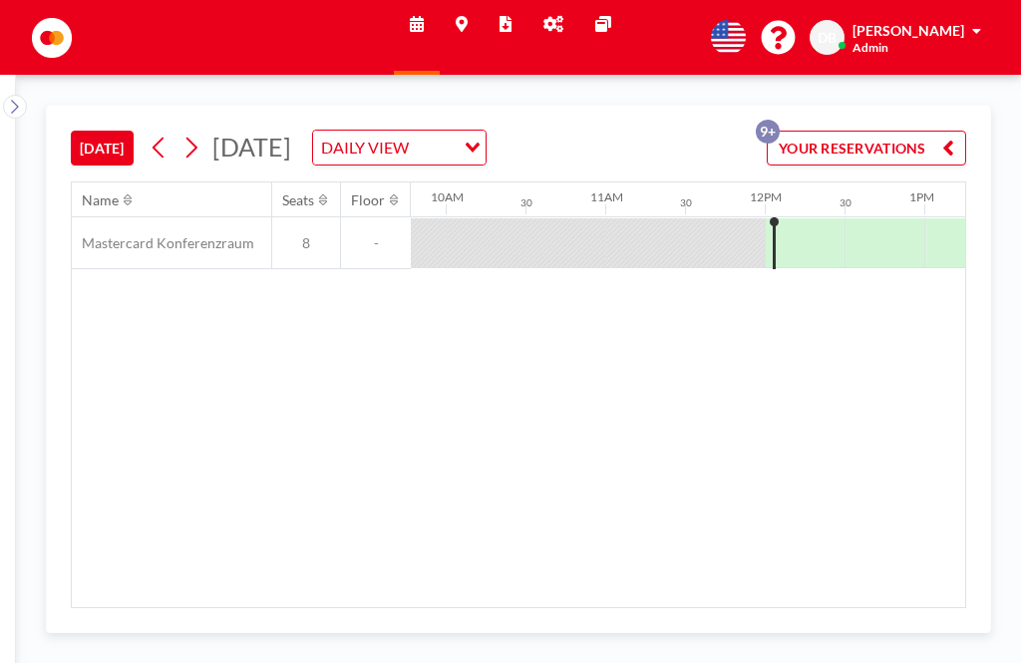
scroll to position [0, 1676]
